Goal: Information Seeking & Learning: Find specific fact

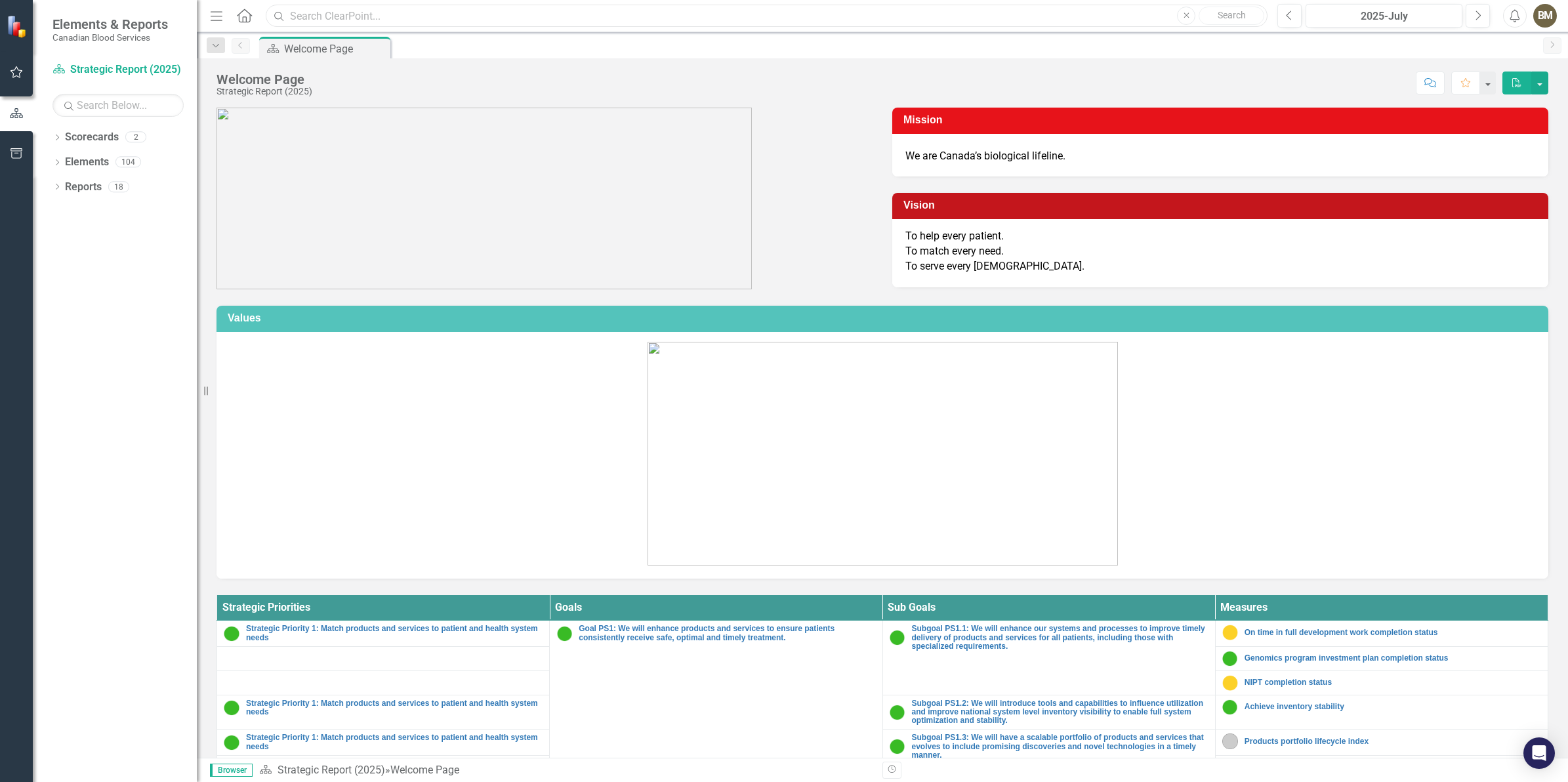
click at [336, 9] on input "text" at bounding box center [767, 16] width 1001 height 23
paste input "Total donor base"
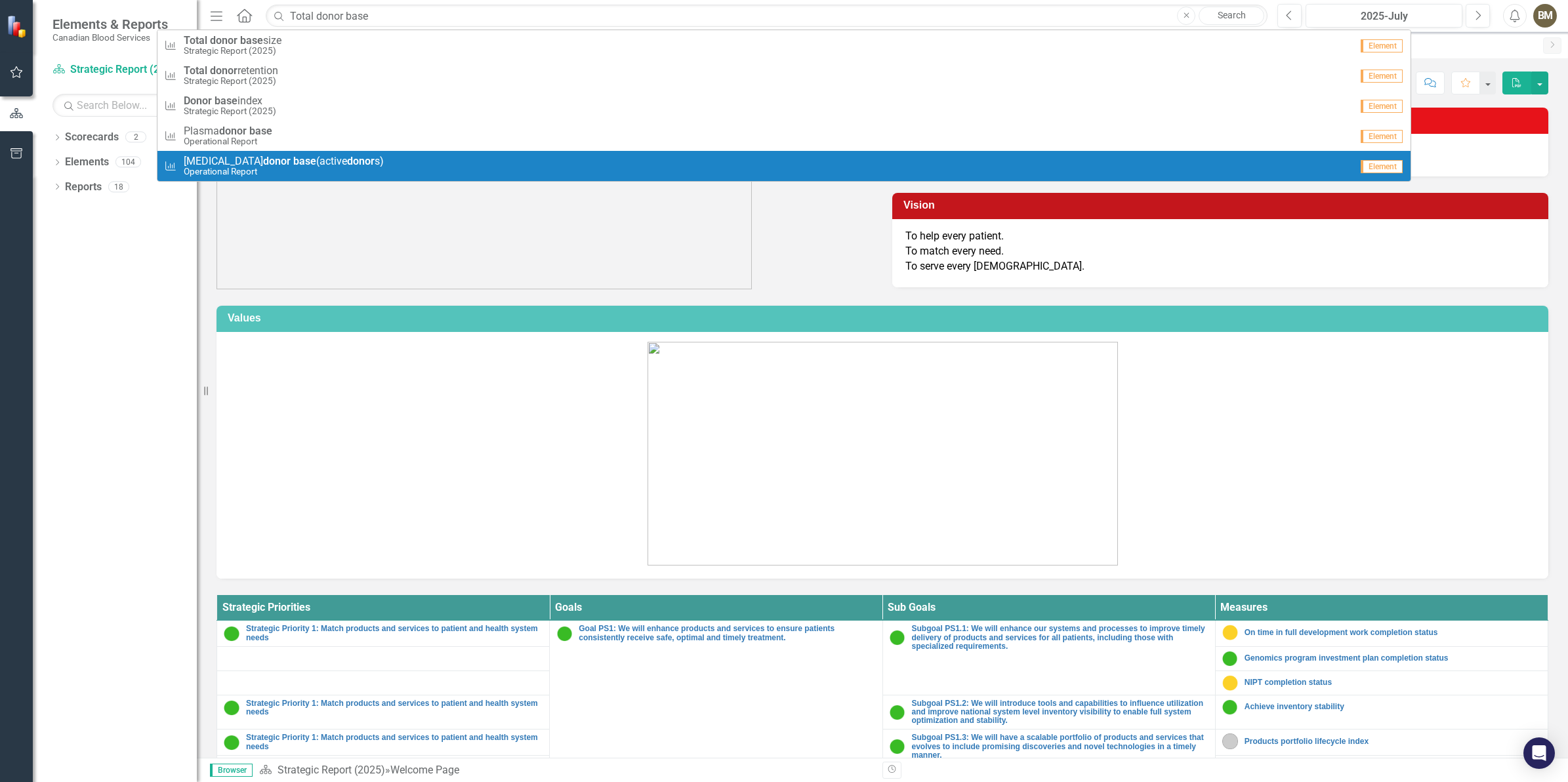
click at [266, 151] on link "Measure [MEDICAL_DATA] donor base (active donor s) Operational Report Element" at bounding box center [784, 166] width 1253 height 30
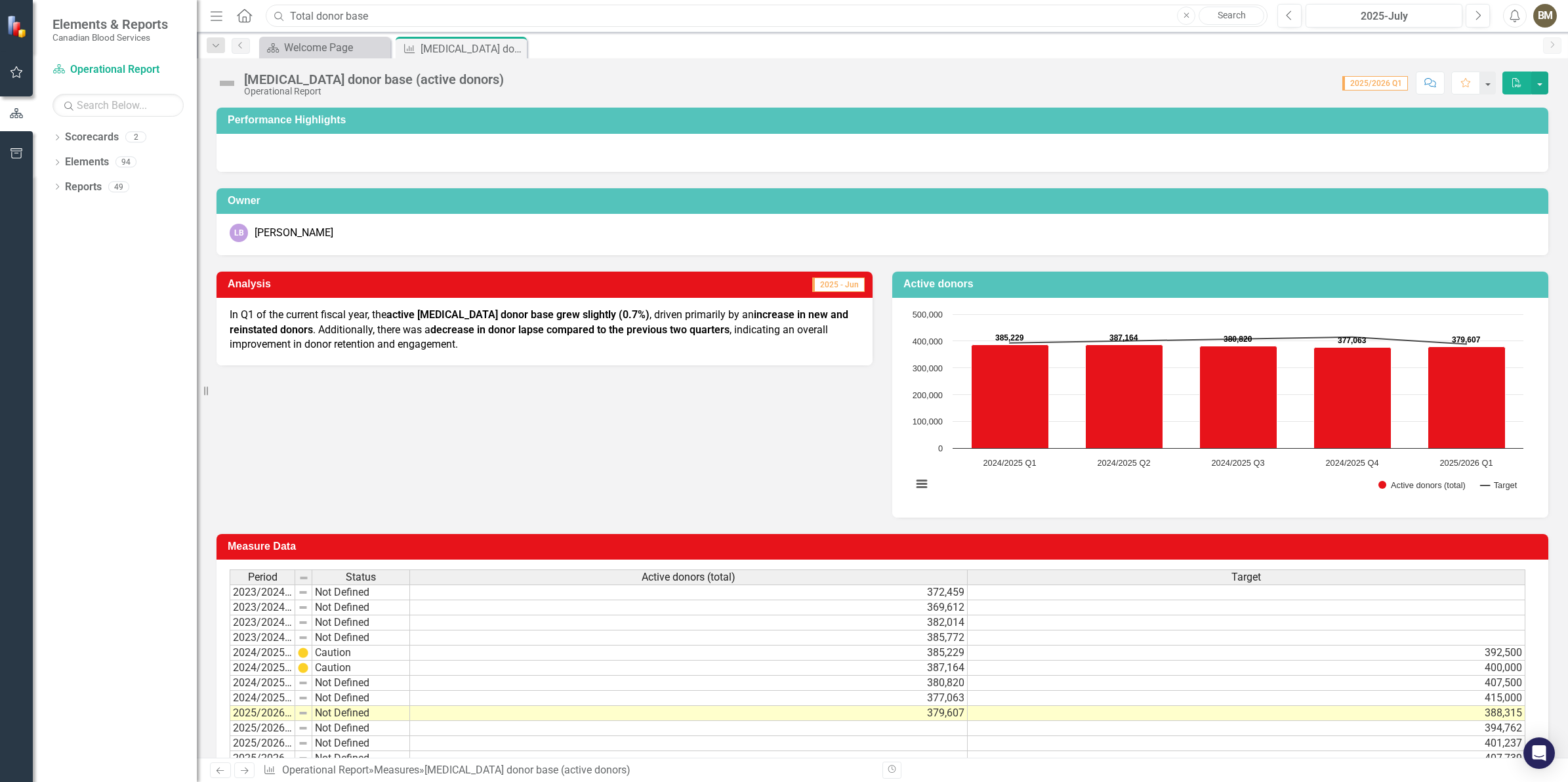
click at [379, 21] on input "Total donor base" at bounding box center [767, 16] width 1001 height 23
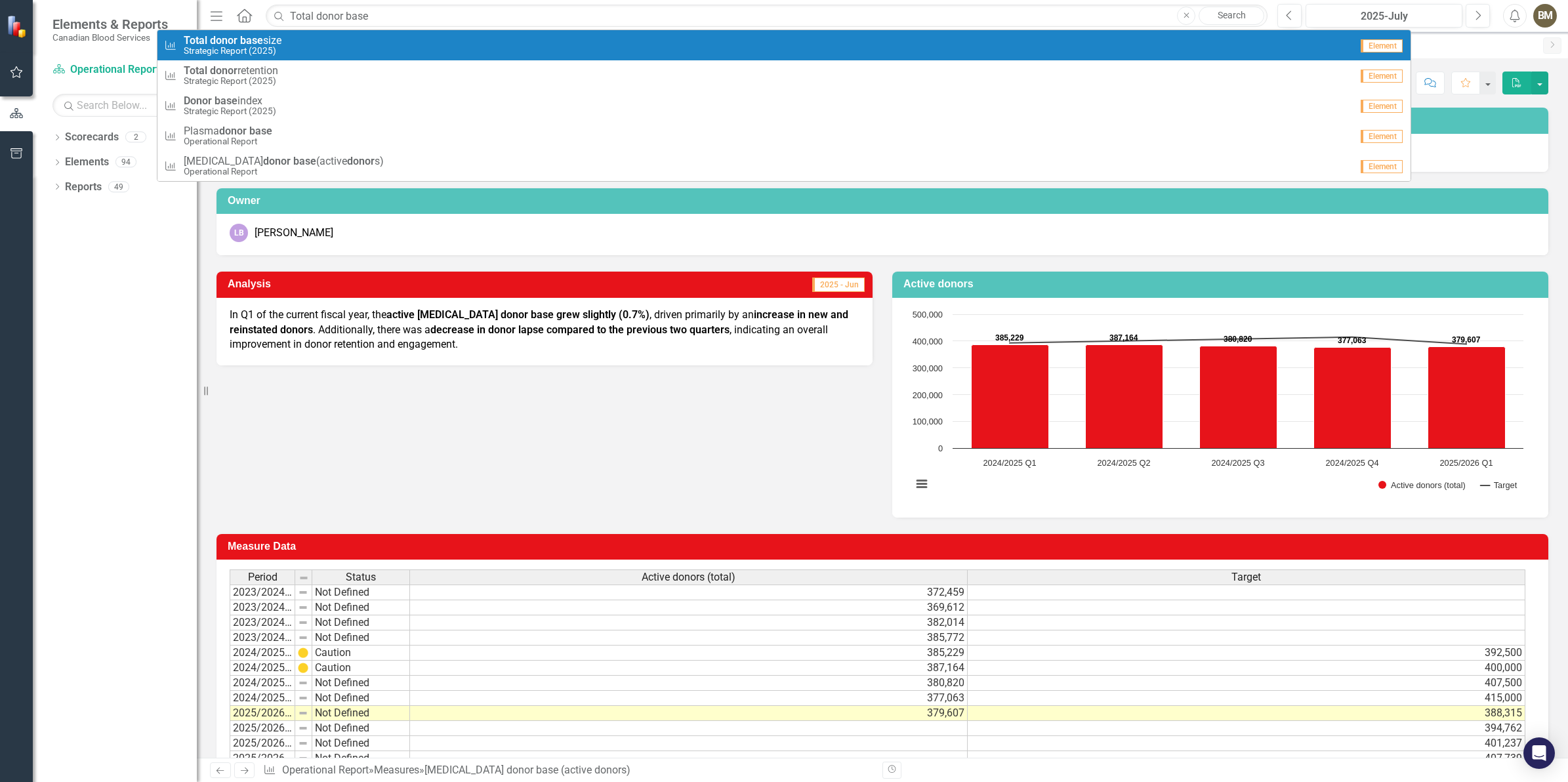
click at [251, 40] on strong "base" at bounding box center [252, 40] width 23 height 12
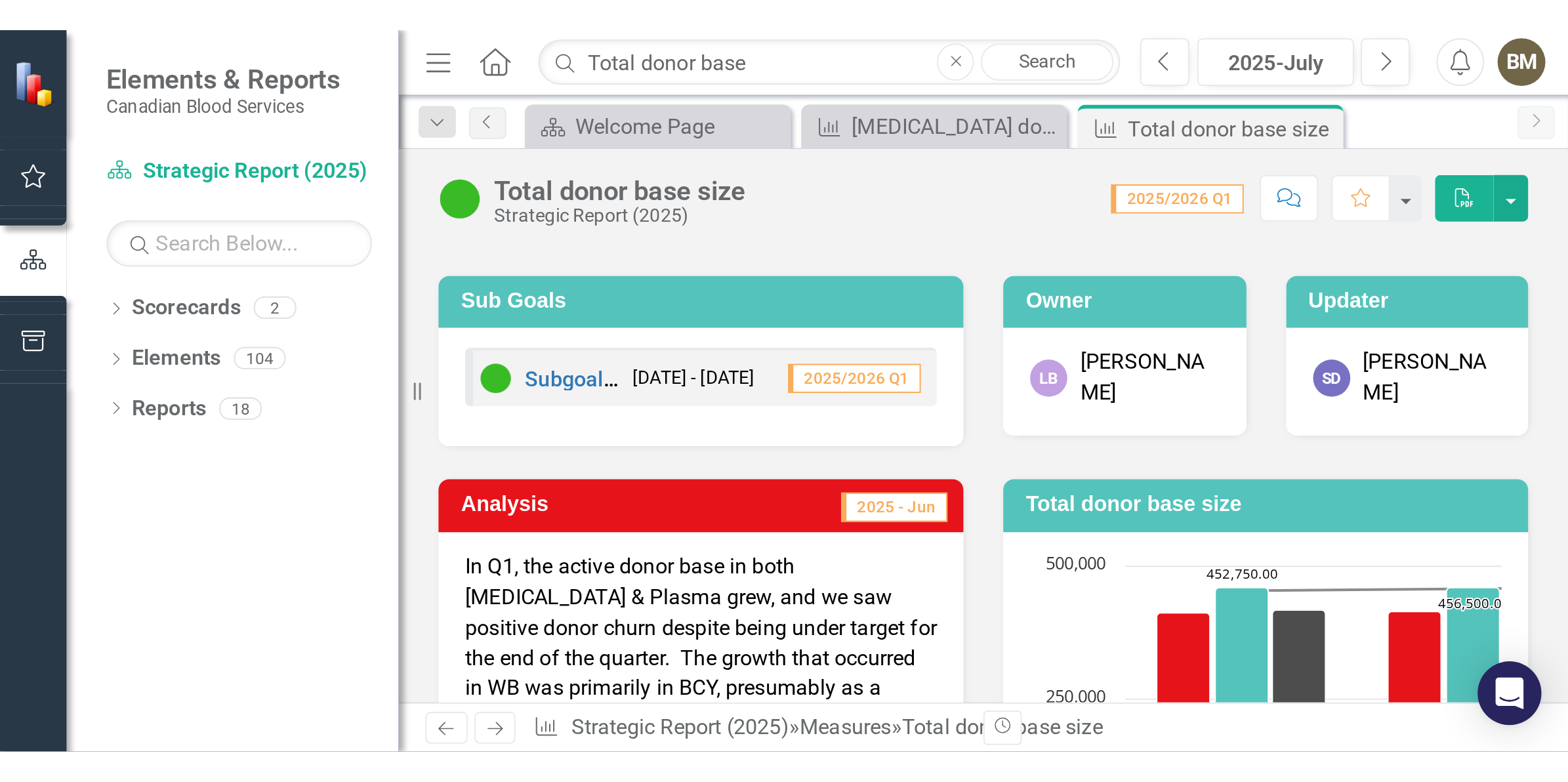
scroll to position [82, 0]
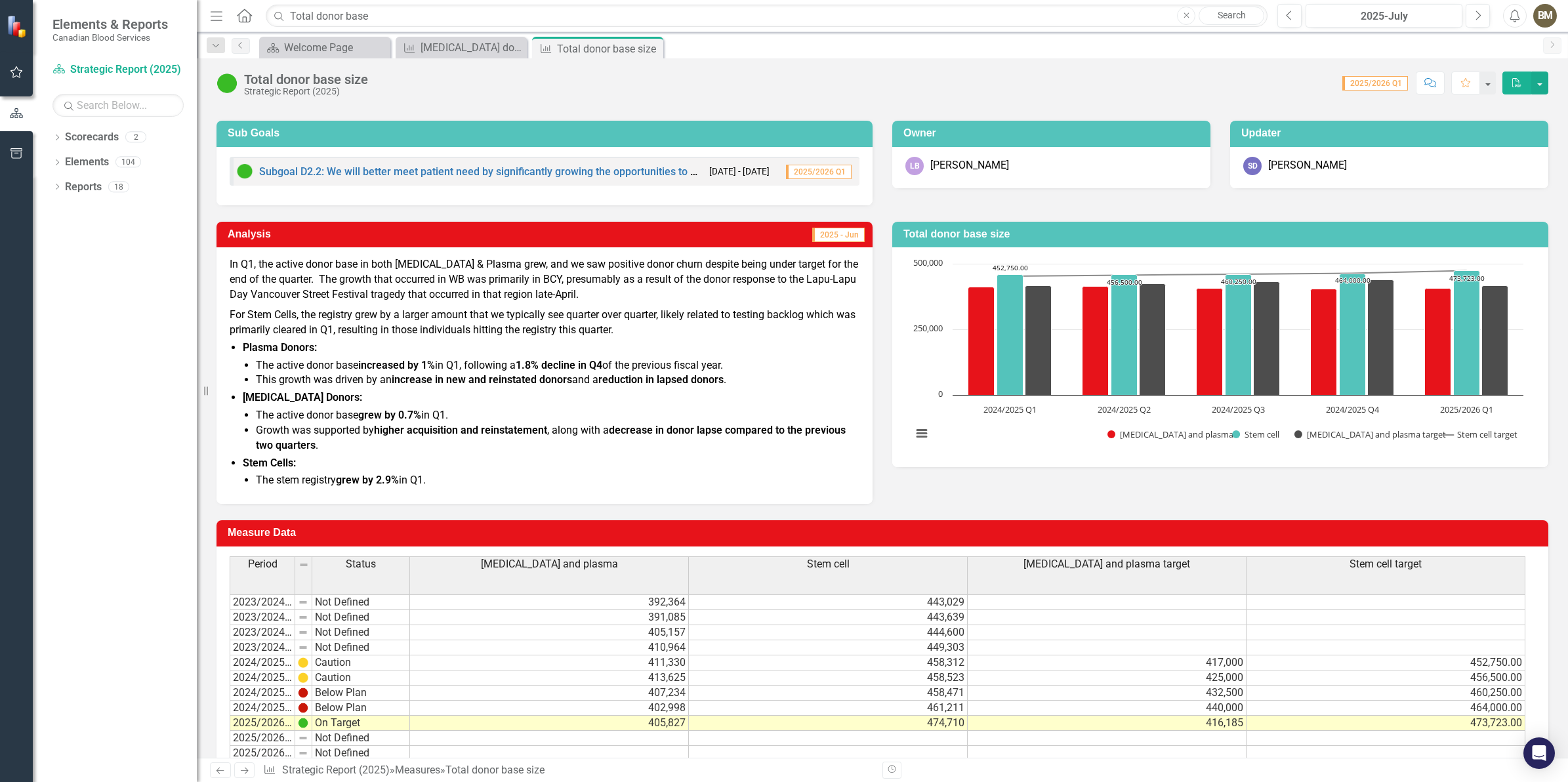
click at [205, 338] on div "Resize" at bounding box center [202, 391] width 11 height 782
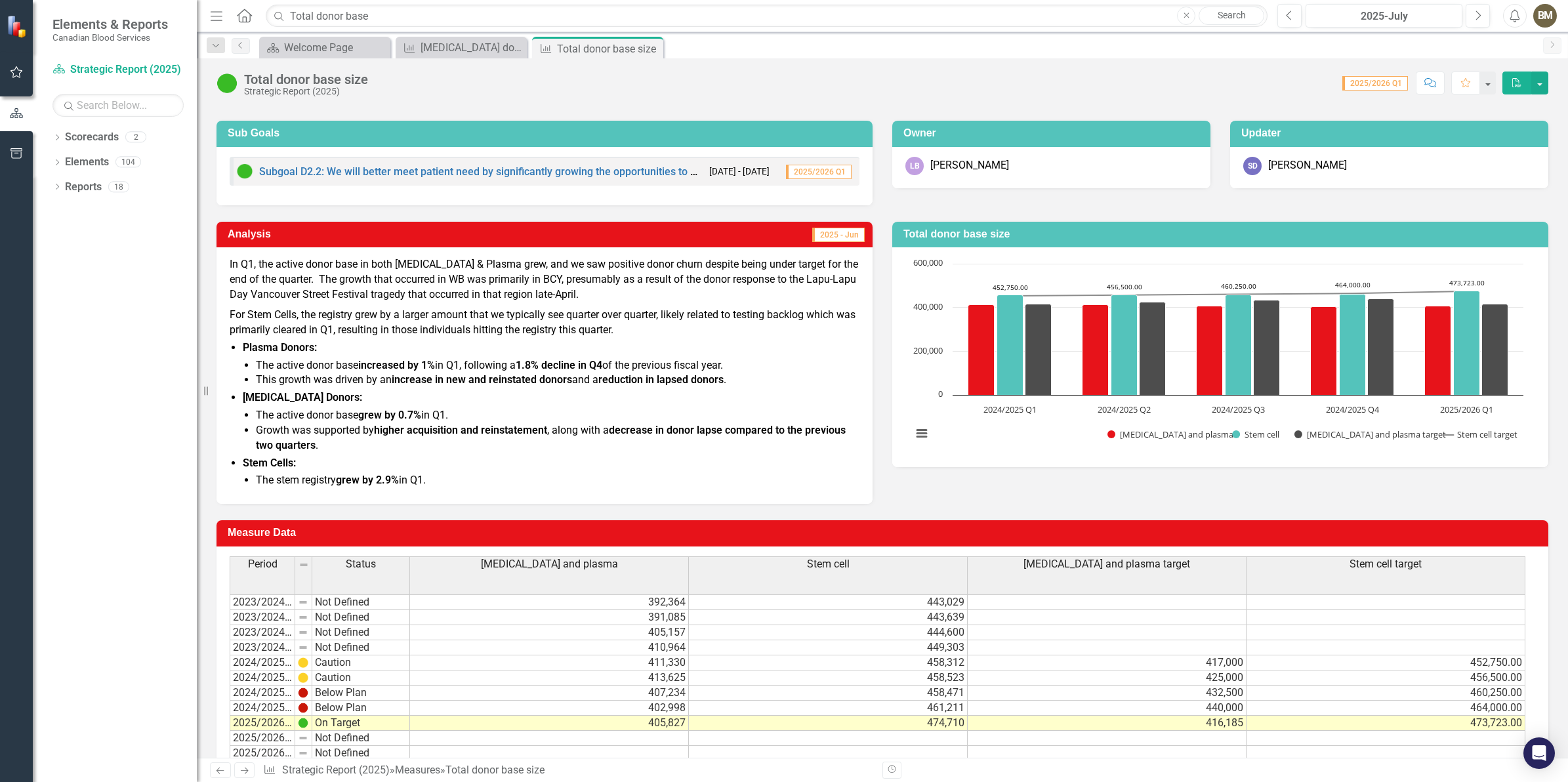
drag, startPoint x: 205, startPoint y: 339, endPoint x: 184, endPoint y: 338, distance: 21.0
click at [184, 338] on div "Elements & Reports Canadian Blood Services Scorecard Strategic Report (2025) Se…" at bounding box center [98, 391] width 197 height 782
click at [209, 331] on div "Analysis 2025 - Jun In Q1, the active donor base in both [MEDICAL_DATA] & Plasm…" at bounding box center [544, 355] width 676 height 299
drag, startPoint x: 395, startPoint y: 28, endPoint x: 383, endPoint y: 28, distance: 12.0
click at [383, 28] on div "Menu Home Search Total donor base Close Search" at bounding box center [735, 16] width 1057 height 25
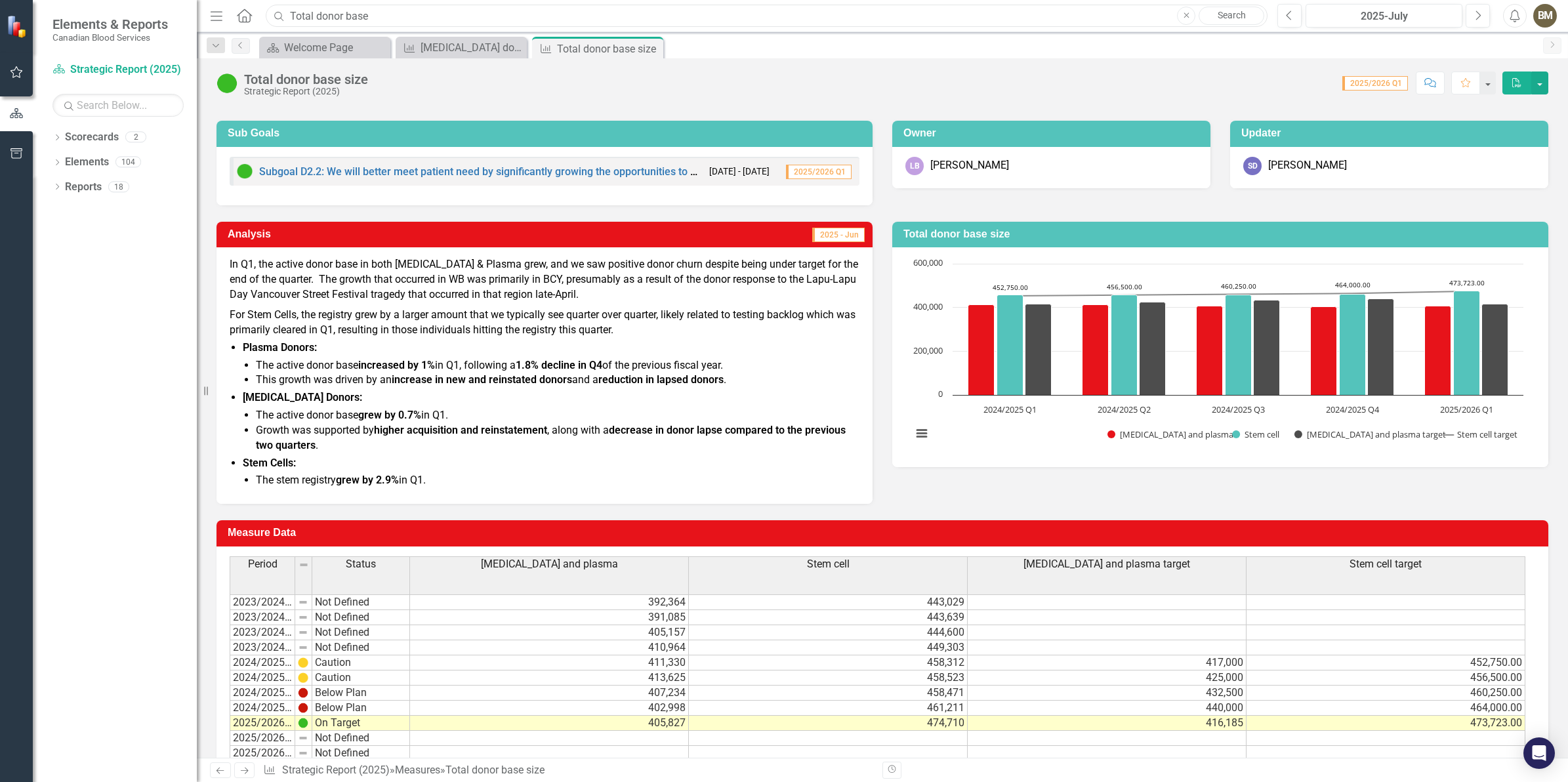
drag, startPoint x: 385, startPoint y: 13, endPoint x: 277, endPoint y: 12, distance: 108.0
click at [268, 12] on input "Total donor base" at bounding box center [767, 16] width 1001 height 23
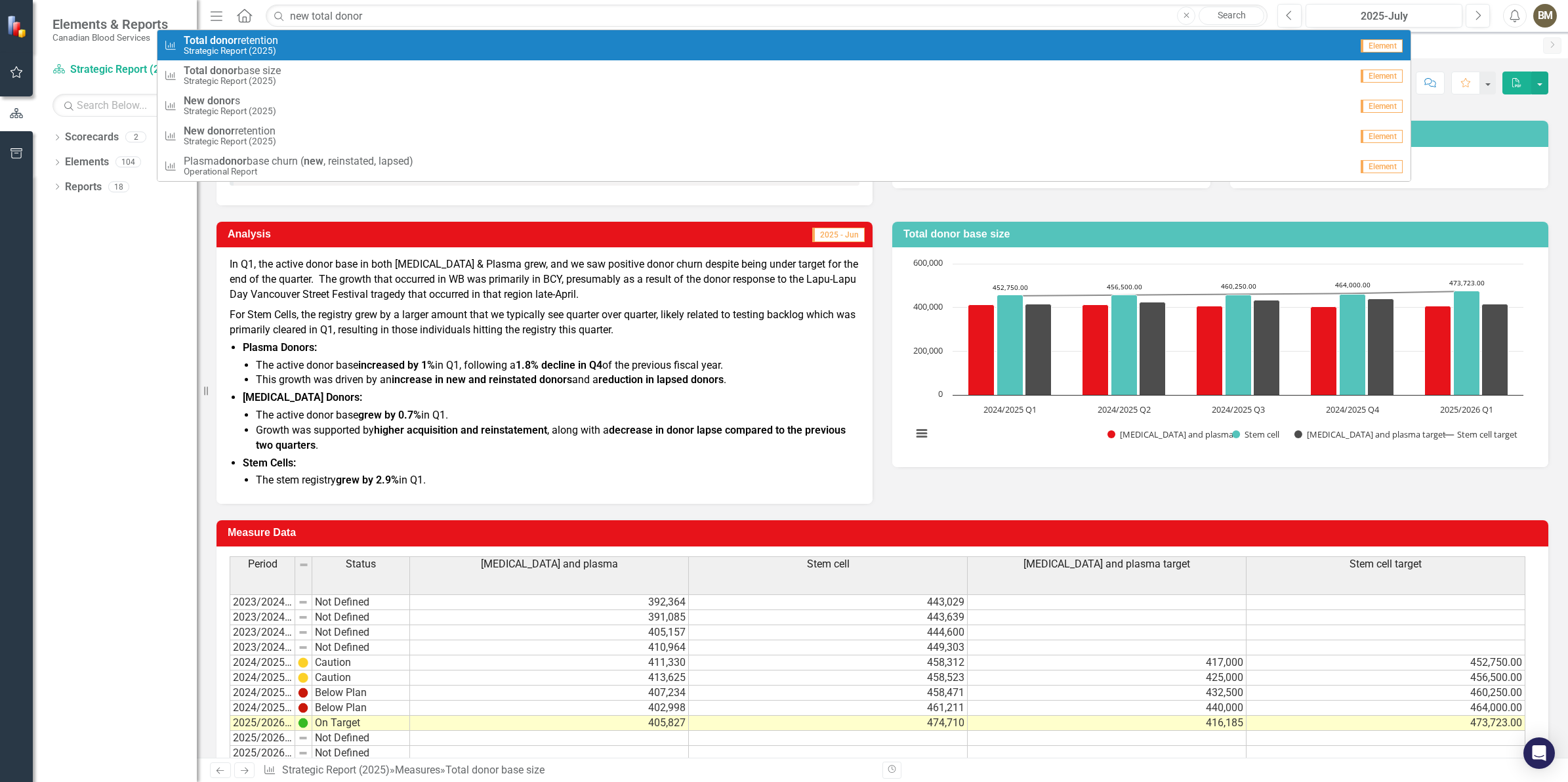
click at [284, 44] on div "Measure Total donor retention Strategic Report (2025)" at bounding box center [757, 45] width 1186 height 21
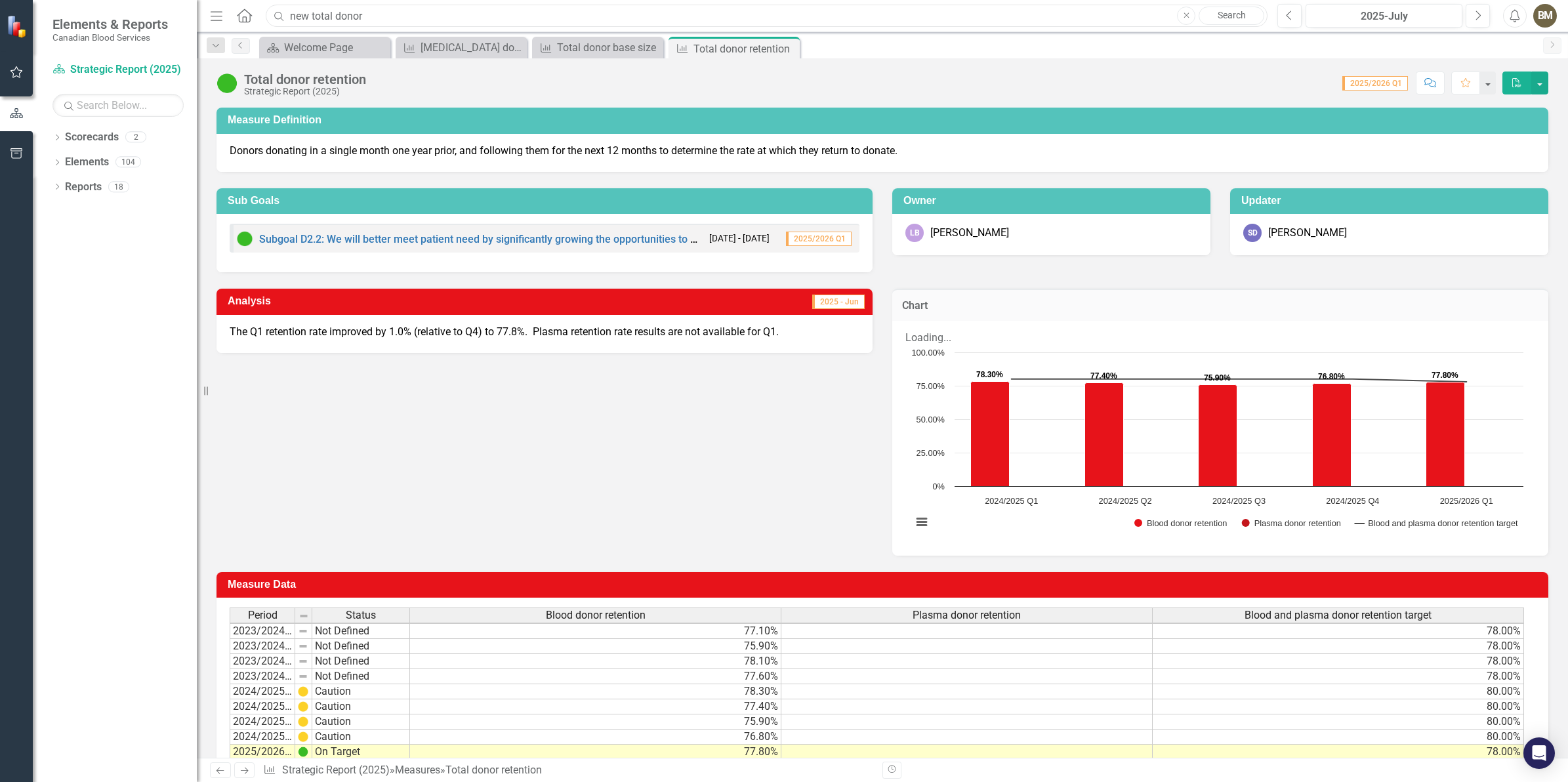
click at [367, 14] on input "new total donor" at bounding box center [767, 16] width 1001 height 23
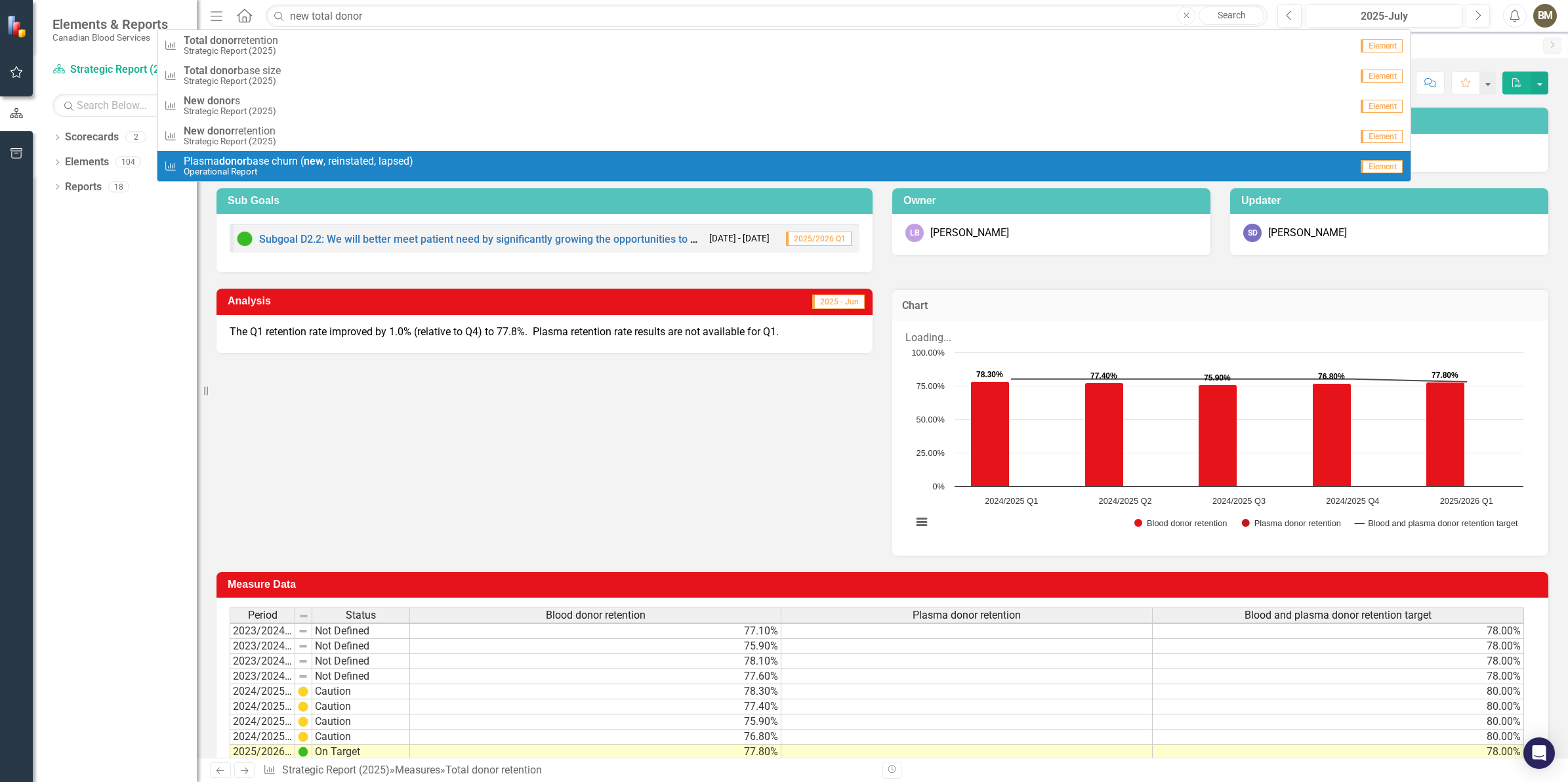
click at [371, 174] on small "Operational Report" at bounding box center [299, 171] width 229 height 10
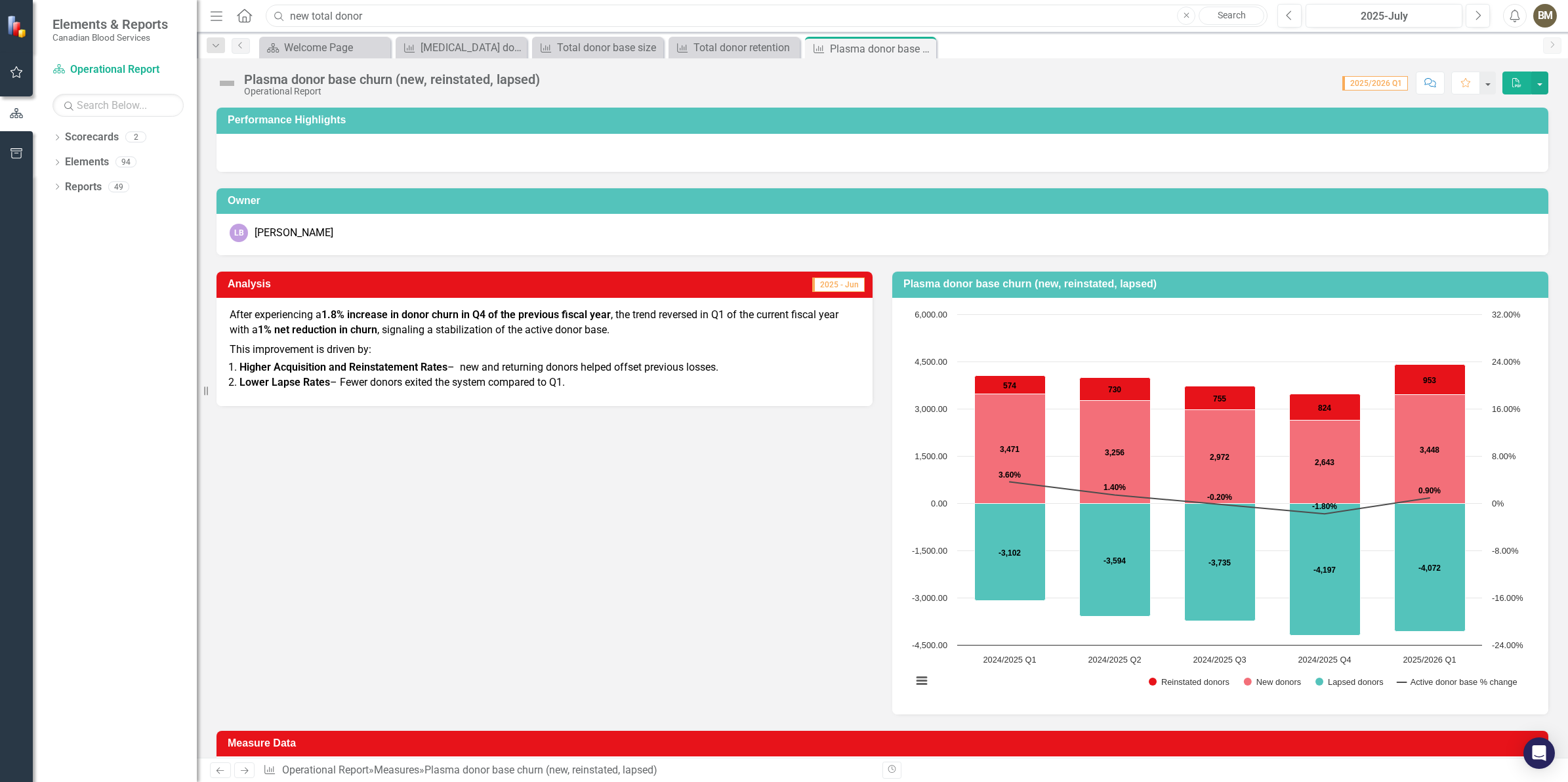
click at [371, 7] on input "new total donor" at bounding box center [767, 16] width 1001 height 23
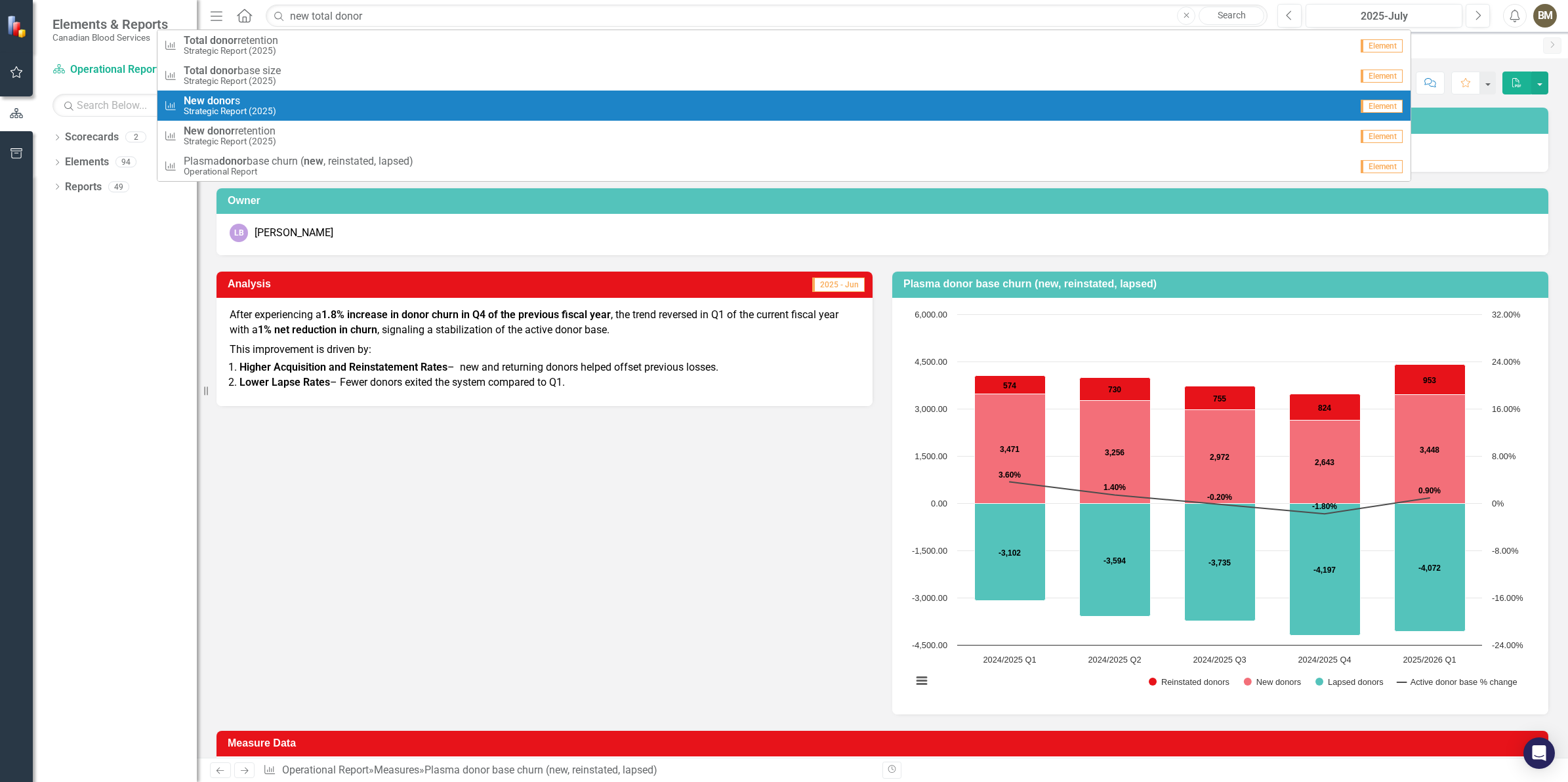
click at [249, 95] on span "New donor s" at bounding box center [230, 101] width 92 height 12
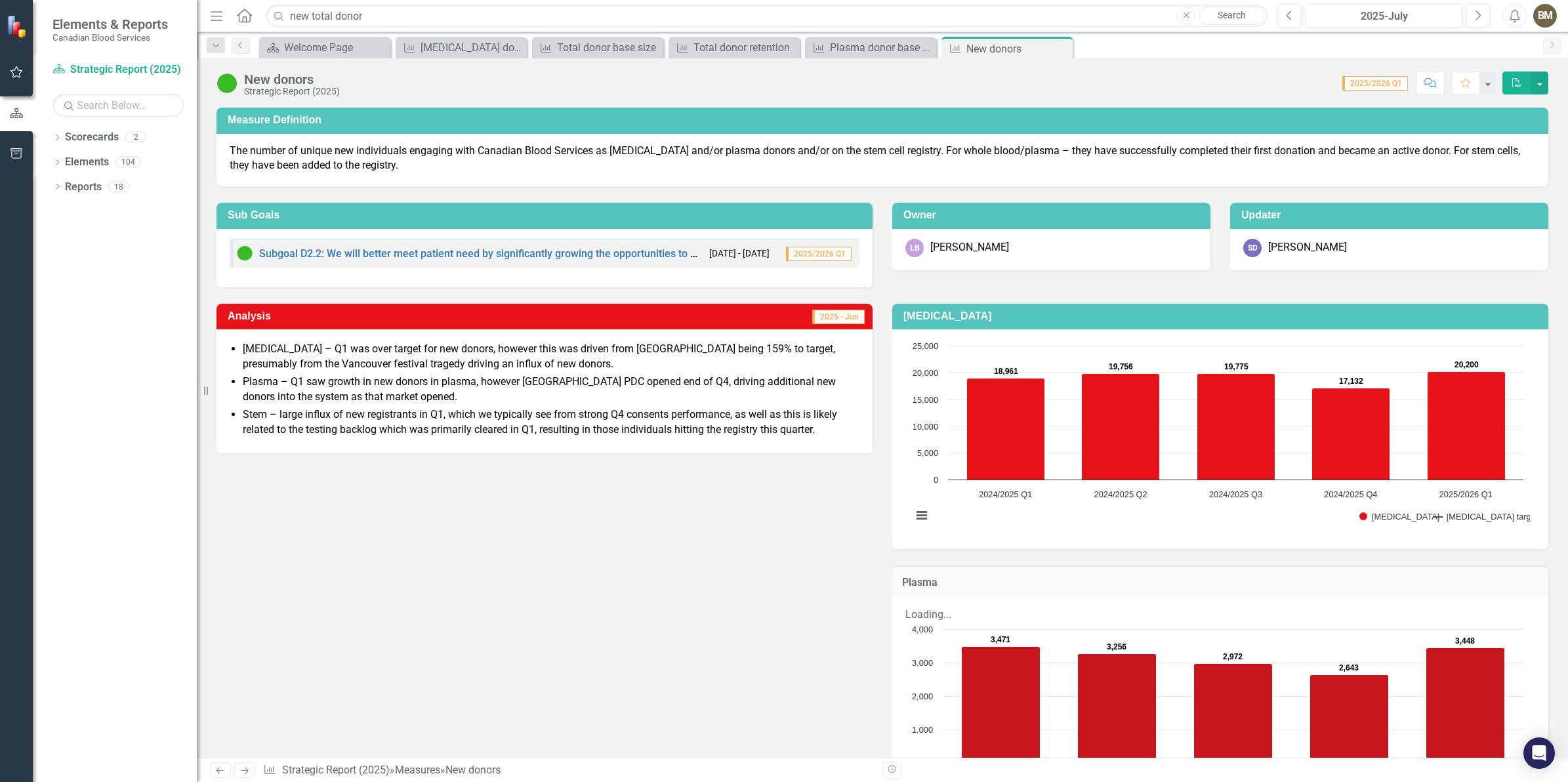
click at [546, 567] on div "Analysis 2025 - Jun [MEDICAL_DATA] – Q1 was over target for new donors, however…" at bounding box center [881, 701] width 1351 height 828
drag, startPoint x: 379, startPoint y: 17, endPoint x: 310, endPoint y: 18, distance: 69.0
click at [310, 18] on input "new total donor" at bounding box center [767, 16] width 1001 height 23
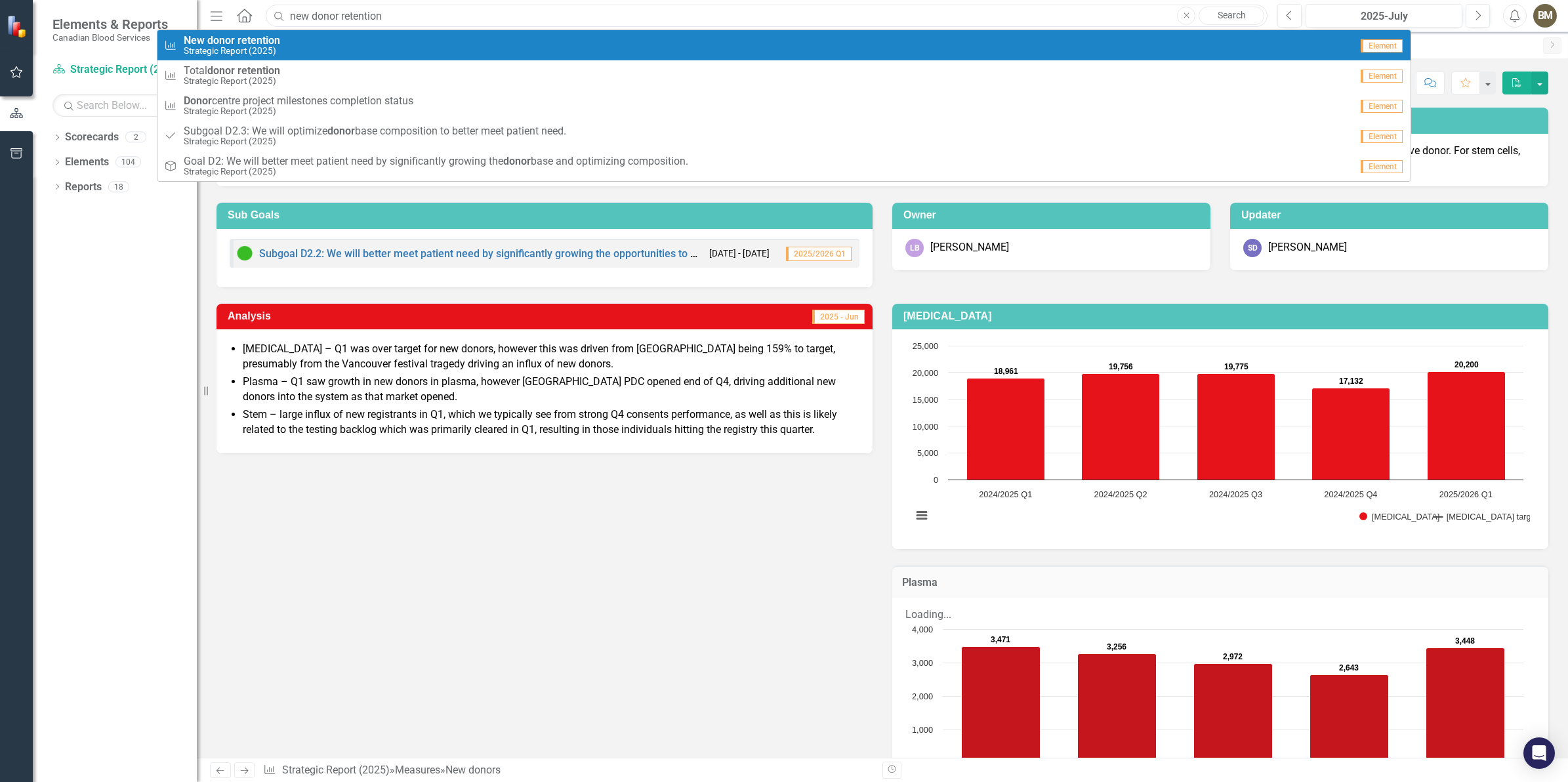
type input "new donor retention"
click at [374, 41] on div "Measure New donor retention Strategic Report (2025)" at bounding box center [757, 45] width 1186 height 21
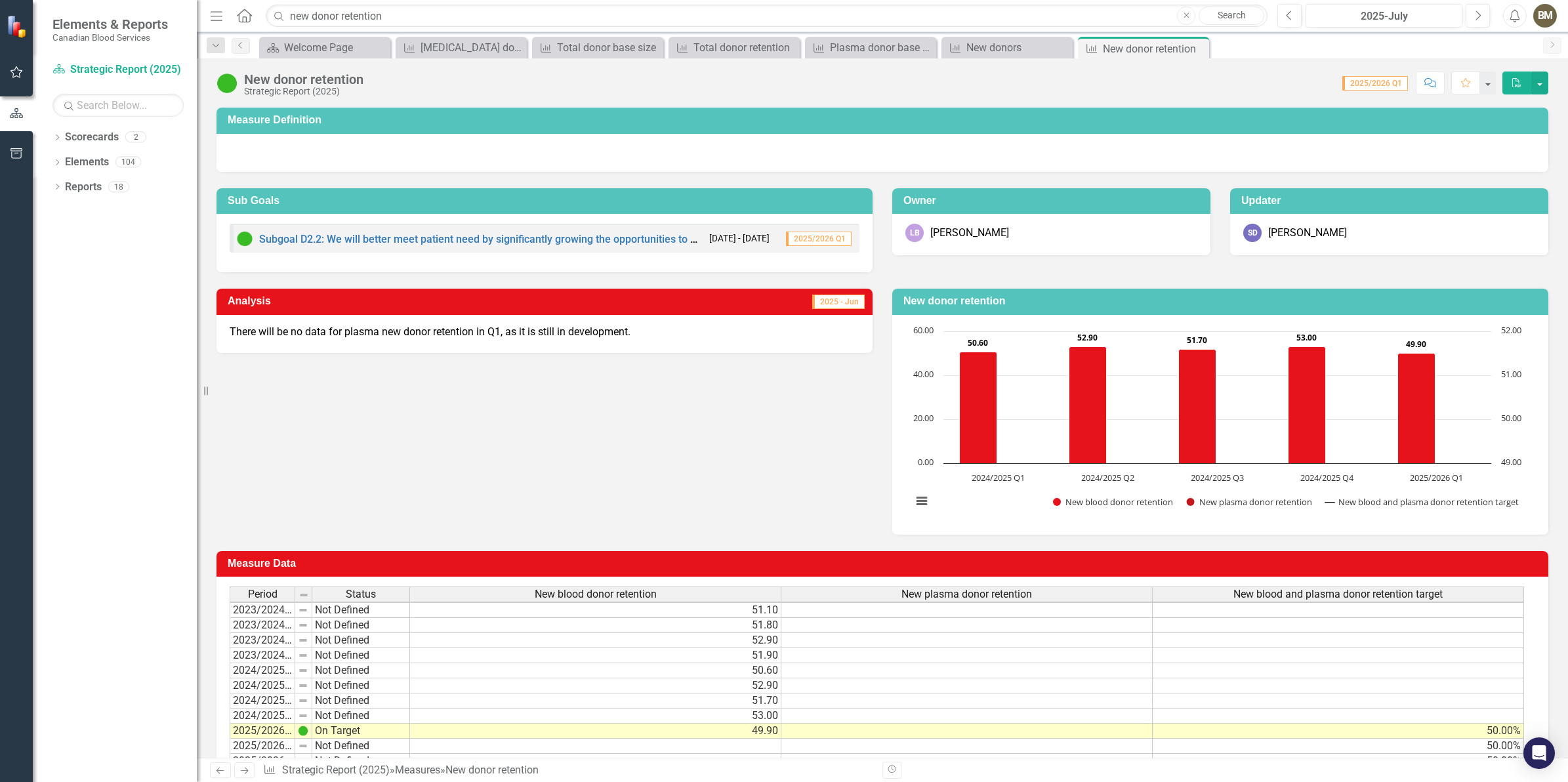
scroll to position [2, 0]
